Goal: Task Accomplishment & Management: Manage account settings

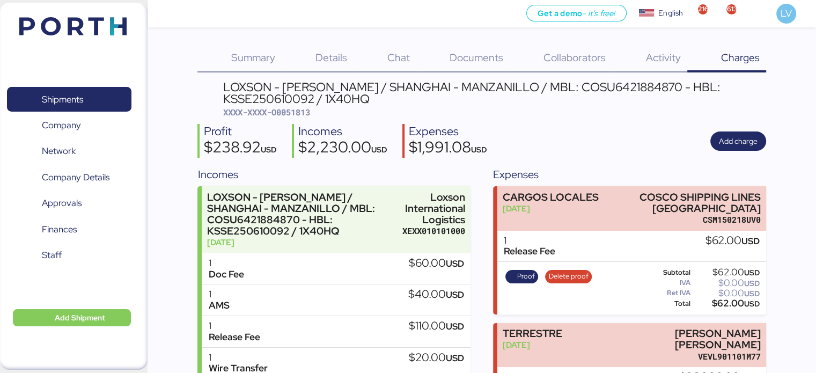
click at [123, 27] on img at bounding box center [72, 26] width 107 height 18
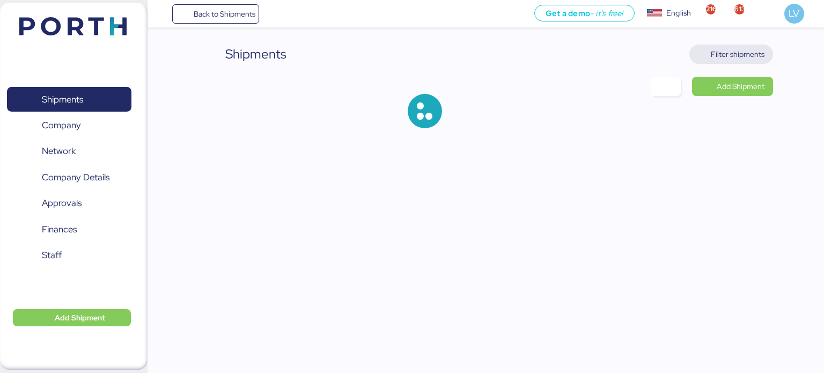
click at [733, 62] on span "Filter shipments" at bounding box center [731, 54] width 84 height 19
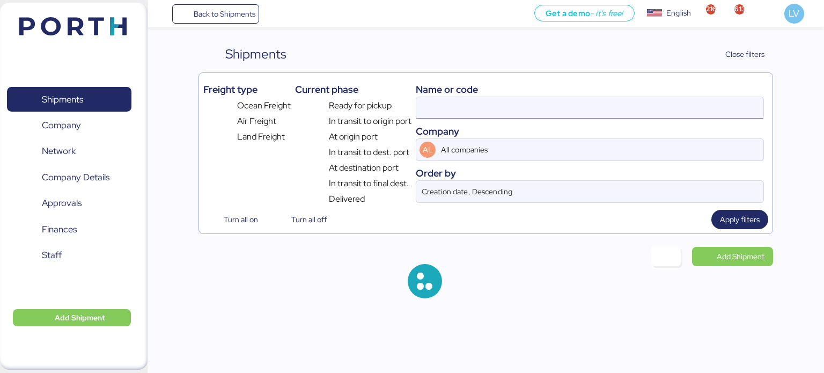
click at [610, 107] on input at bounding box center [589, 107] width 347 height 21
paste input "251297433"
type input "251297433"
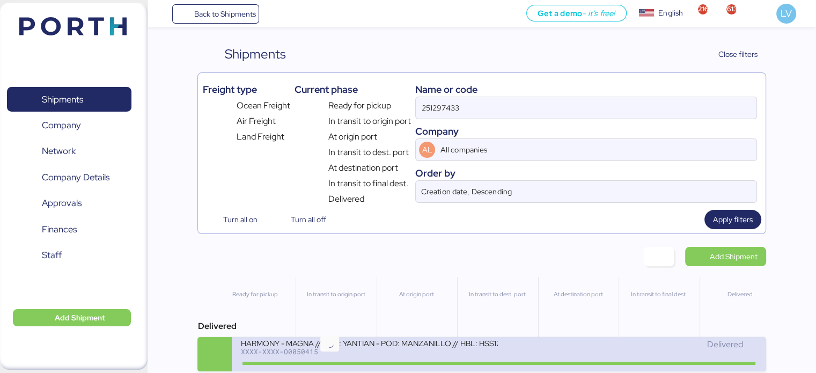
click at [333, 362] on icon at bounding box center [330, 363] width 52 height 12
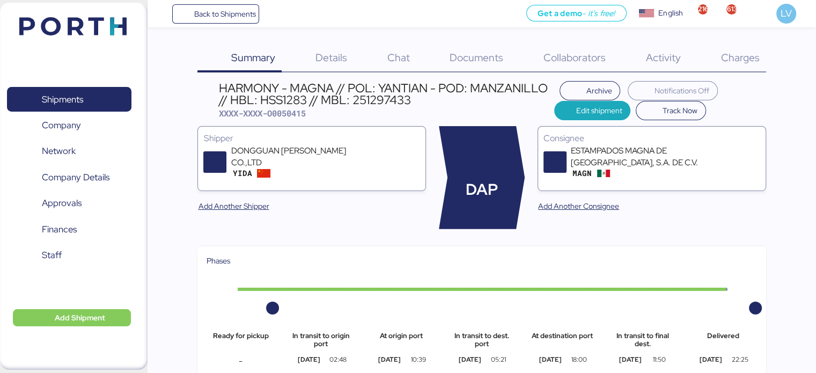
click at [725, 45] on div "Charges 0" at bounding box center [726, 59] width 79 height 28
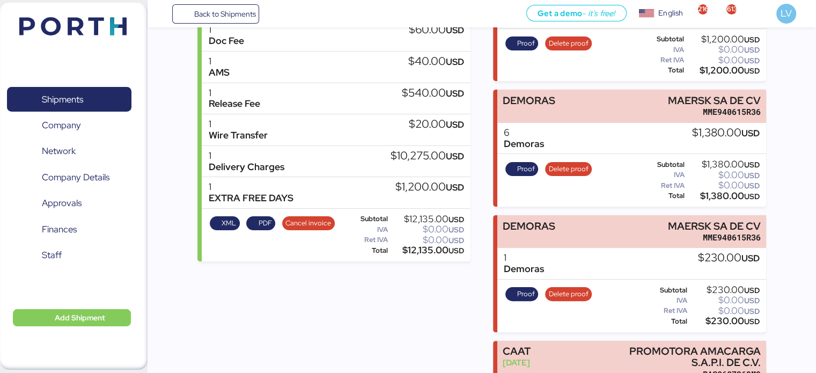
scroll to position [155, 0]
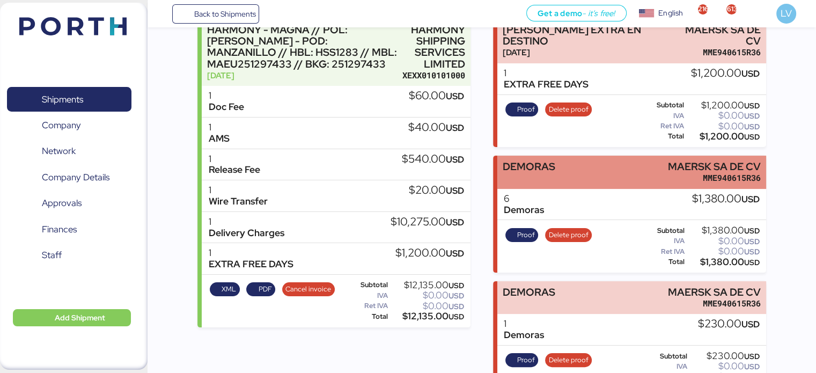
click at [670, 172] on div "MME940615R36" at bounding box center [714, 177] width 93 height 11
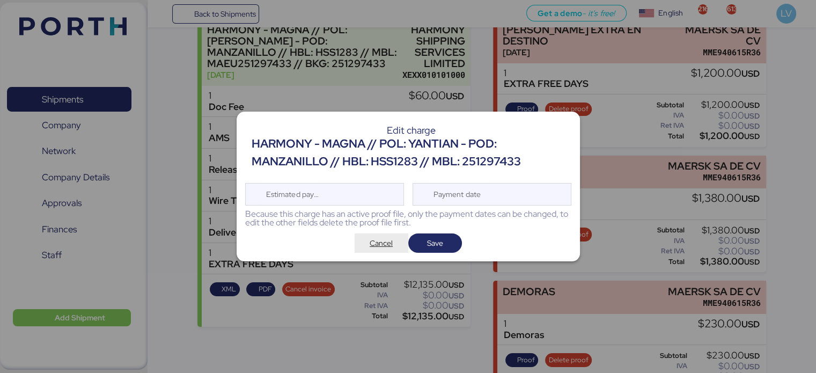
click at [381, 239] on span "Cancel" at bounding box center [381, 243] width 23 height 13
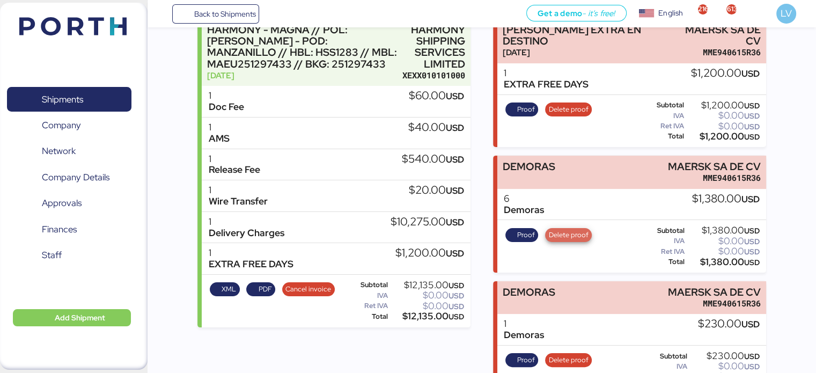
click at [566, 228] on span "Delete proof" at bounding box center [568, 235] width 47 height 14
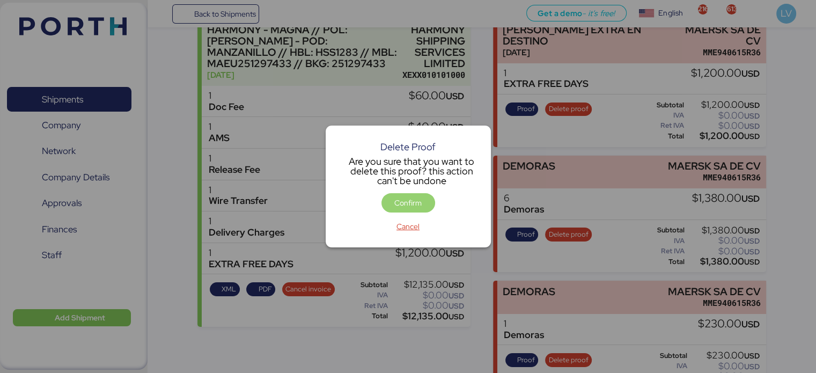
click at [425, 195] on span "Confirm" at bounding box center [408, 202] width 36 height 15
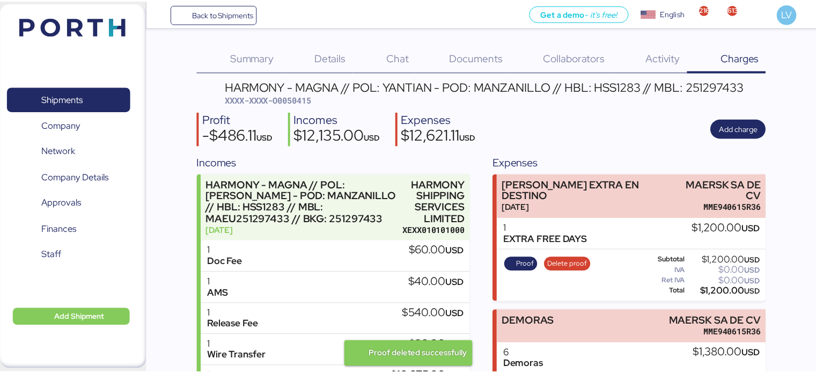
scroll to position [2, 0]
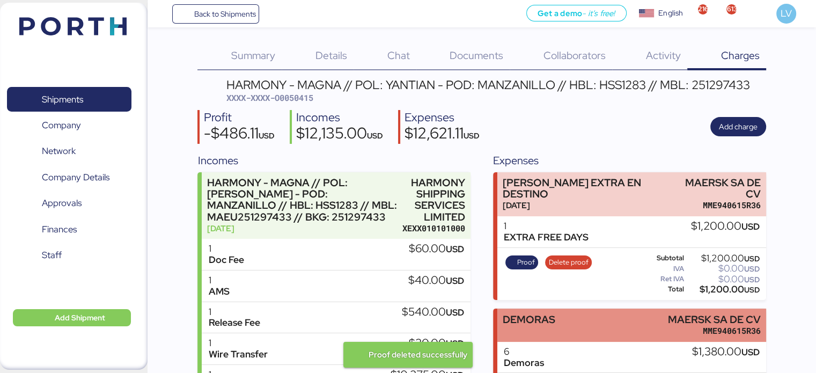
click at [546, 314] on div "DEMORAS" at bounding box center [529, 319] width 53 height 11
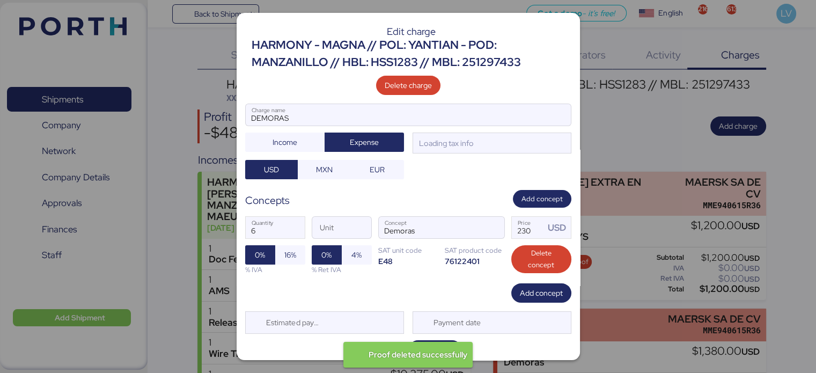
scroll to position [0, 0]
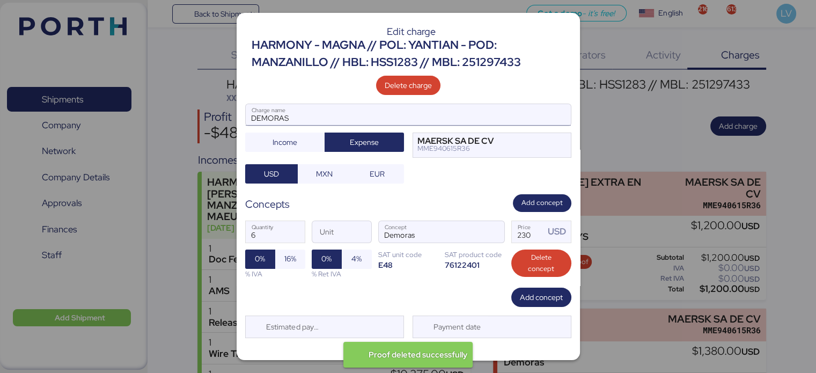
click at [465, 108] on input "DEMORAS" at bounding box center [408, 114] width 325 height 21
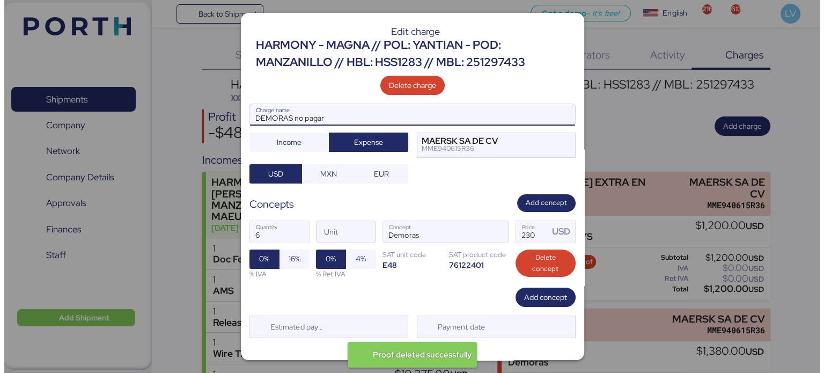
scroll to position [11, 0]
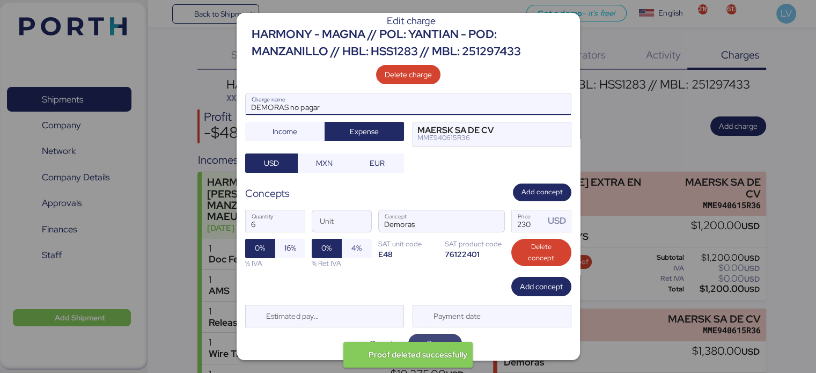
type input "DEMORAS no pagar"
click at [427, 339] on span "Save" at bounding box center [435, 343] width 16 height 13
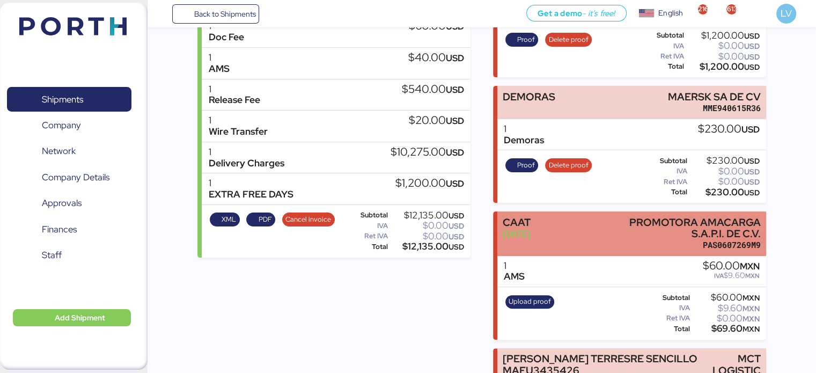
scroll to position [120, 0]
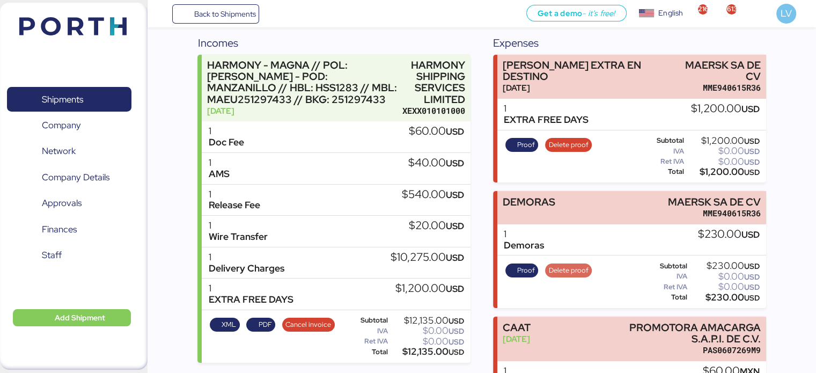
click at [582, 265] on span "Delete proof" at bounding box center [569, 271] width 40 height 12
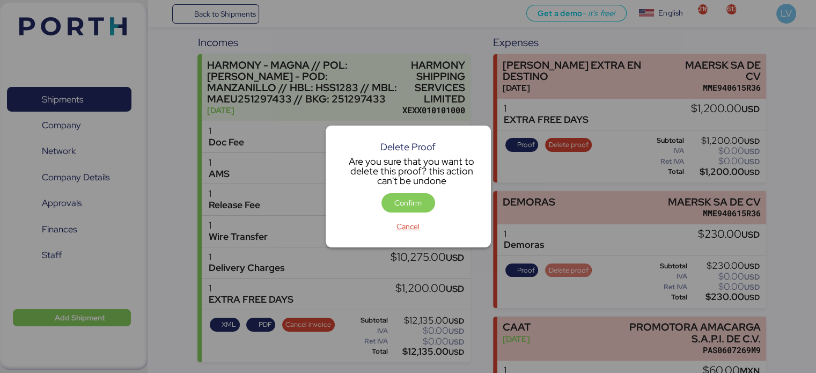
scroll to position [0, 0]
click at [416, 214] on div "Confirm" at bounding box center [408, 205] width 143 height 24
click at [416, 211] on span "Confirm" at bounding box center [408, 202] width 54 height 19
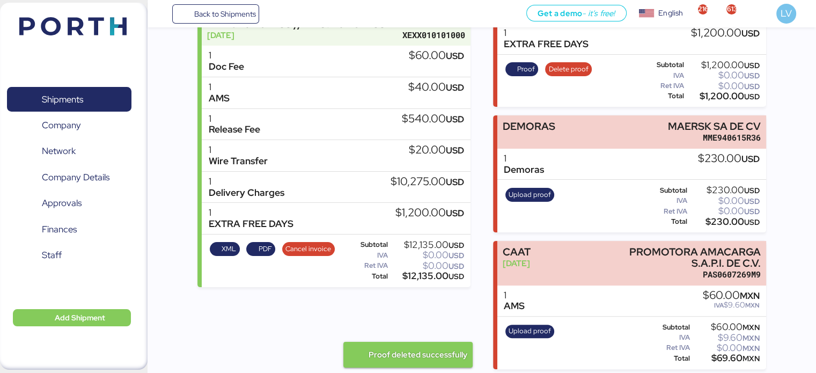
scroll to position [236, 0]
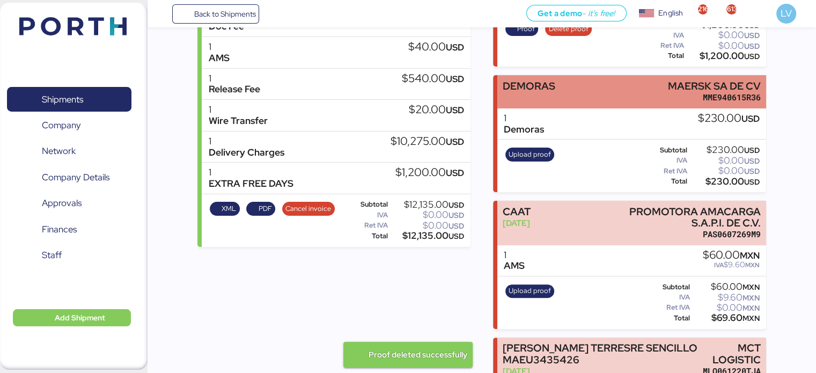
click at [597, 79] on div "DEMORAS MAERSK SA DE CV MME940615R36" at bounding box center [631, 91] width 268 height 33
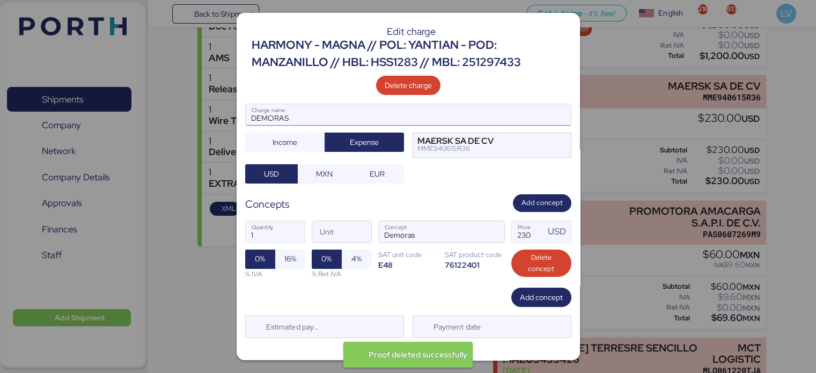
click at [455, 115] on input "DEMORAS" at bounding box center [408, 114] width 325 height 21
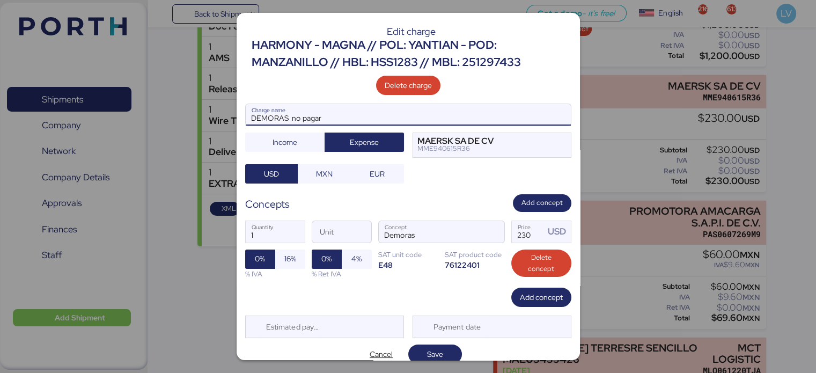
scroll to position [11, 0]
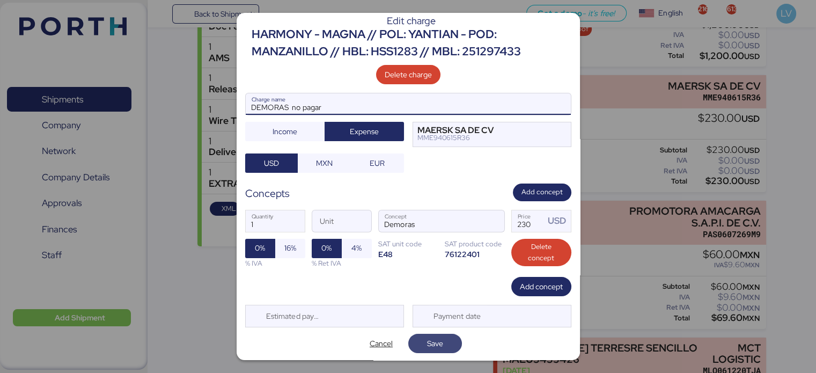
type input "DEMORAS no pagar"
click at [421, 343] on span "Save" at bounding box center [435, 343] width 36 height 15
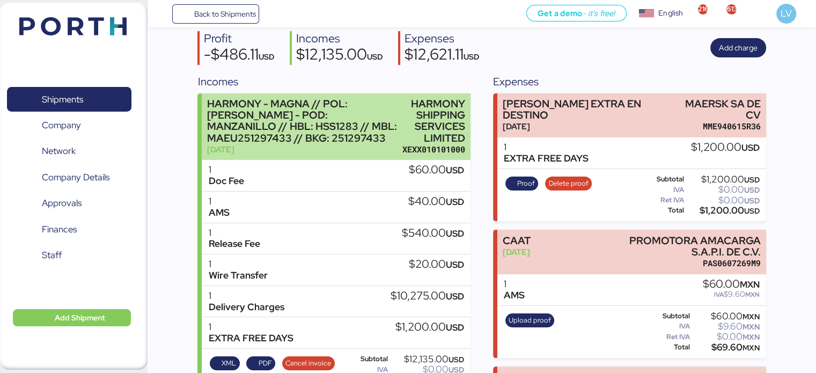
scroll to position [60, 0]
